Goal: Information Seeking & Learning: Learn about a topic

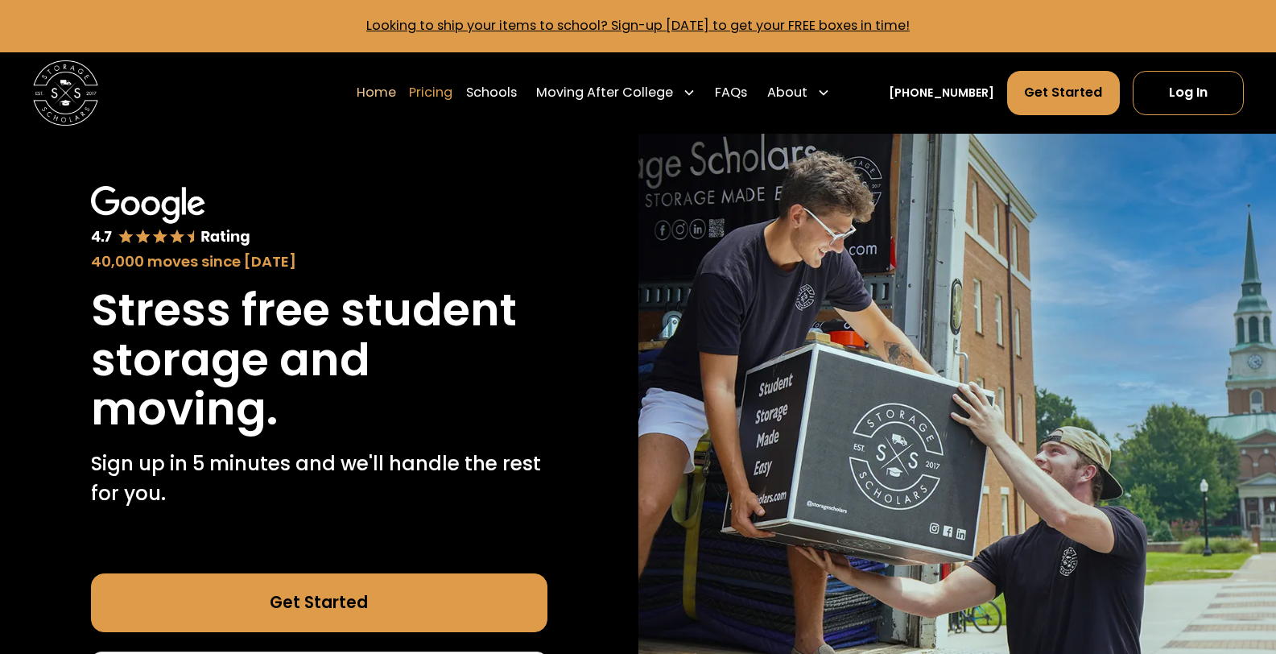
click at [452, 94] on link "Pricing" at bounding box center [430, 93] width 43 height 46
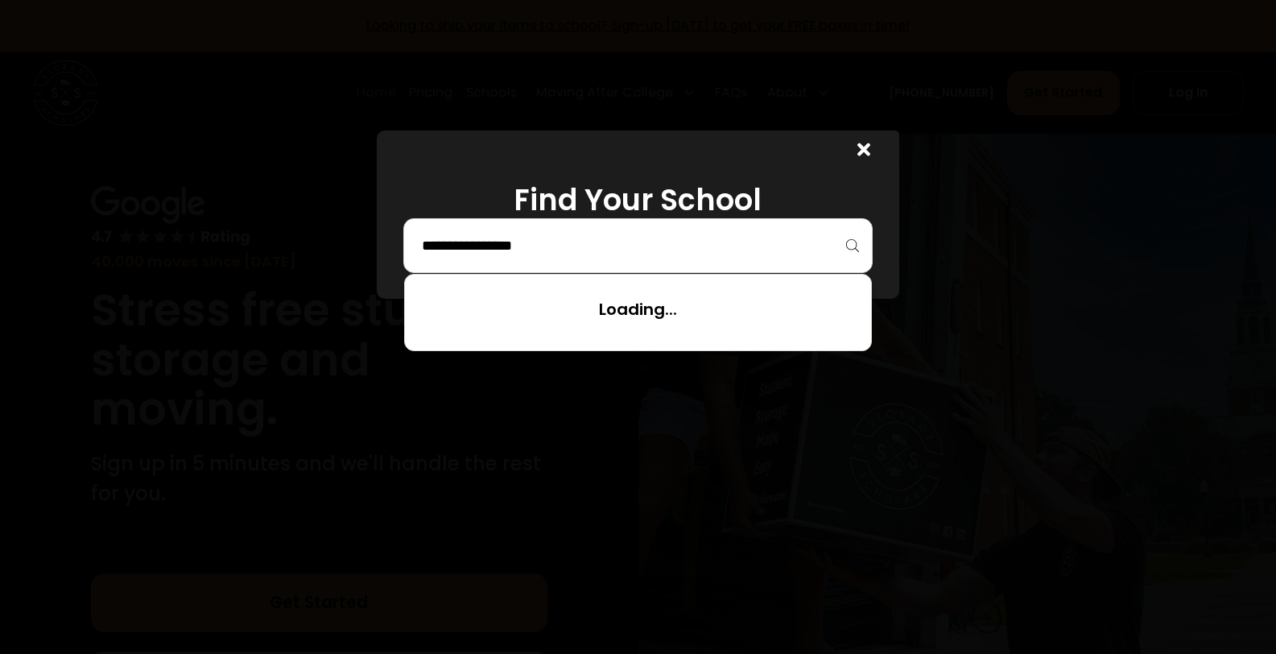
click at [574, 246] on input "search" at bounding box center [638, 245] width 436 height 27
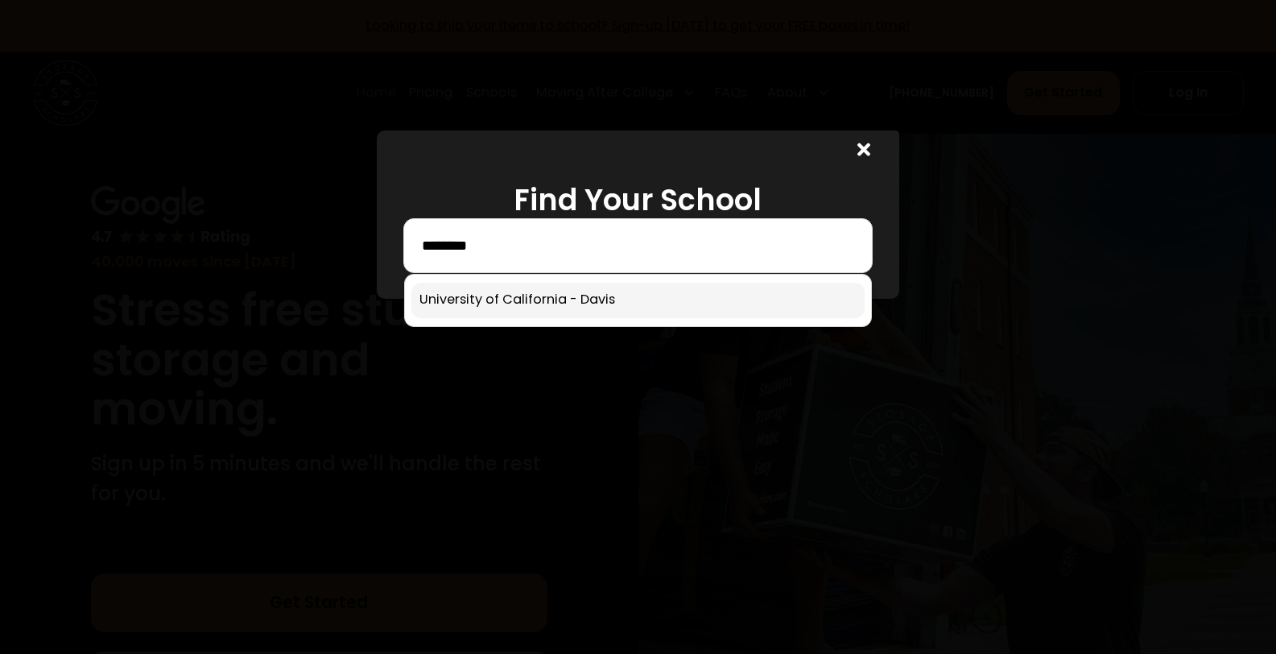
type input "********"
click at [580, 312] on link at bounding box center [637, 300] width 453 height 35
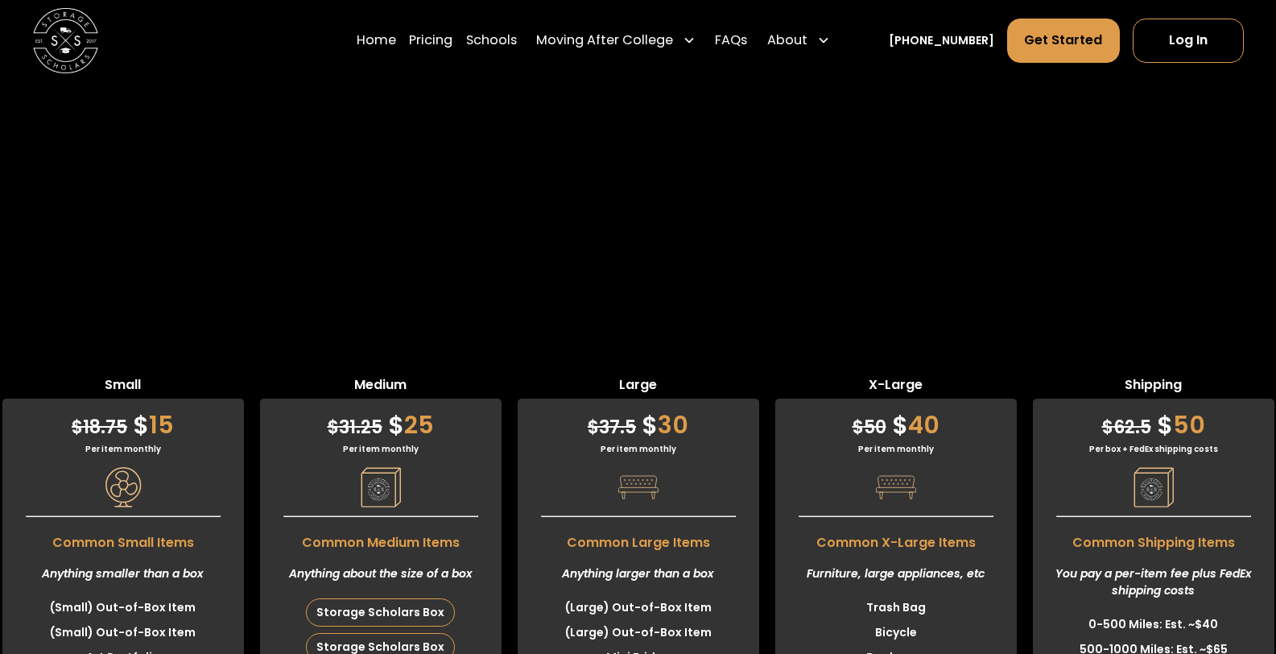
scroll to position [3840, 0]
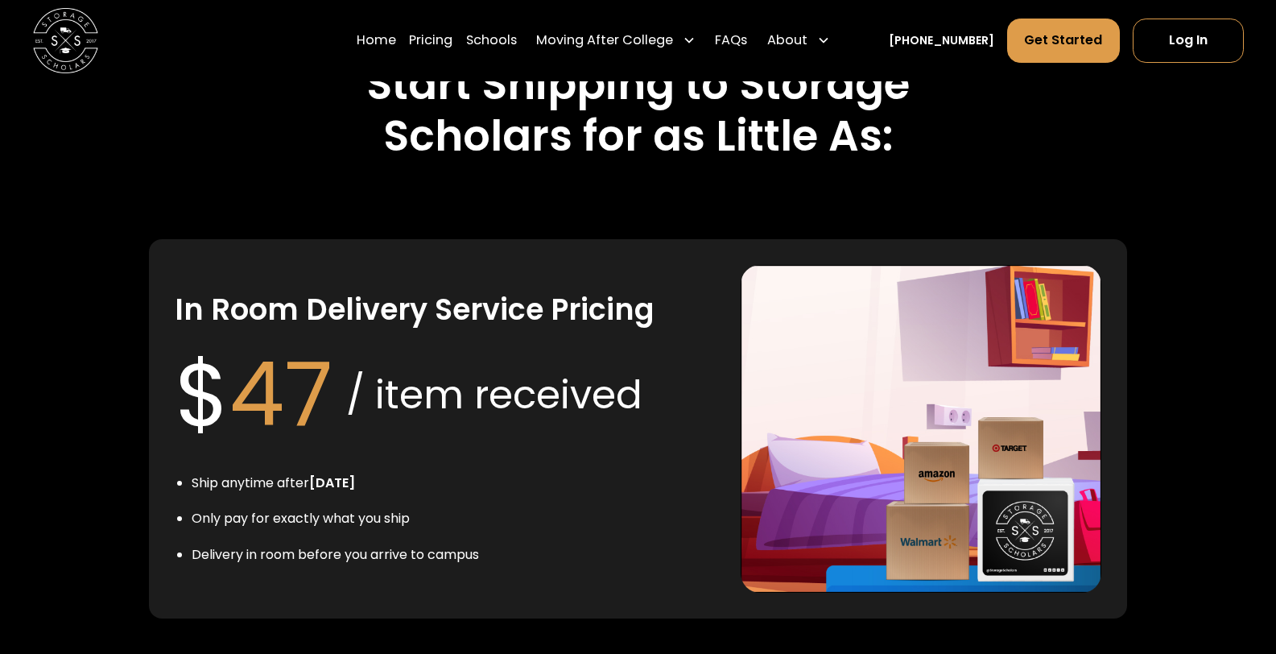
scroll to position [2987, 0]
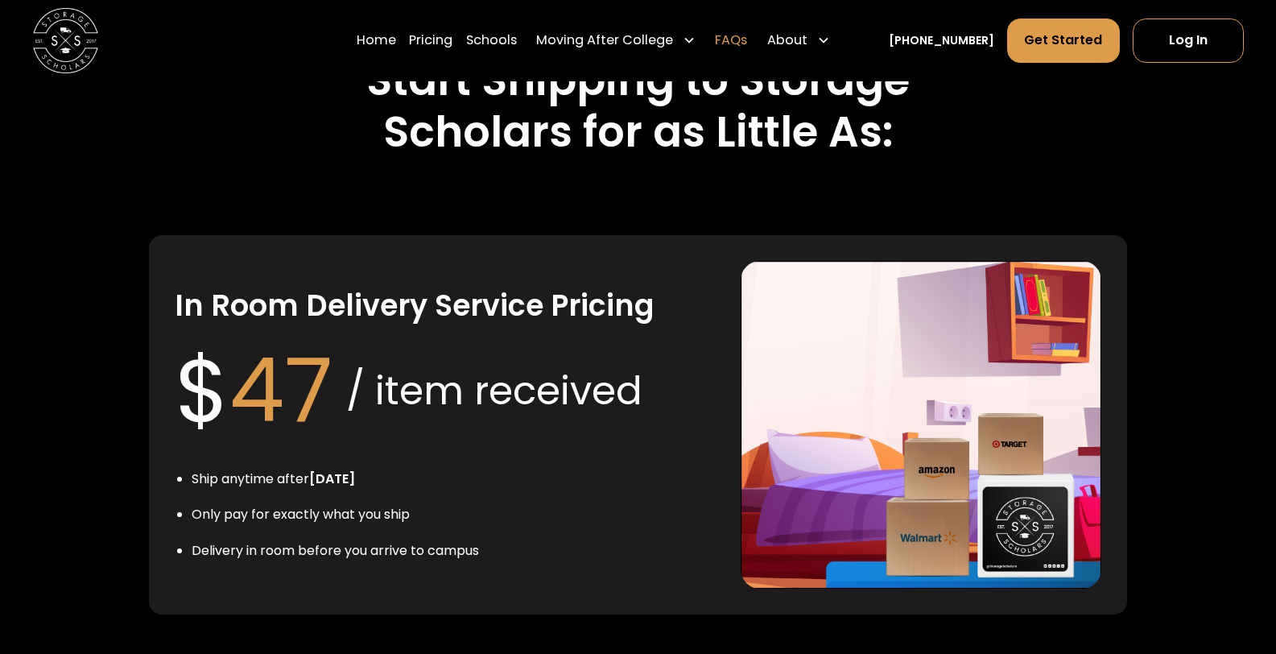
click at [737, 45] on link "FAQs" at bounding box center [731, 41] width 32 height 46
